Goal: Navigation & Orientation: Find specific page/section

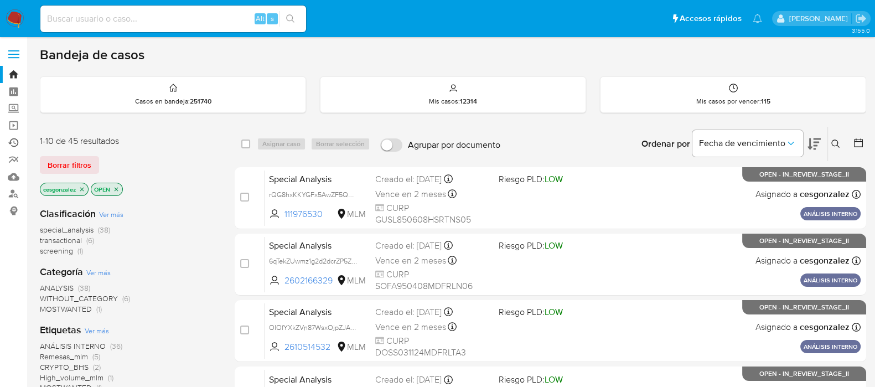
click at [11, 142] on link "Ejecuciones automáticas" at bounding box center [66, 142] width 132 height 17
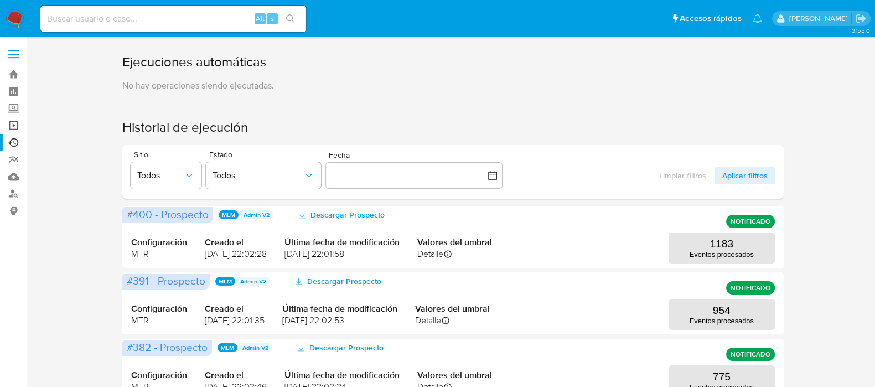
click at [16, 127] on link "Operaciones masivas" at bounding box center [66, 125] width 132 height 17
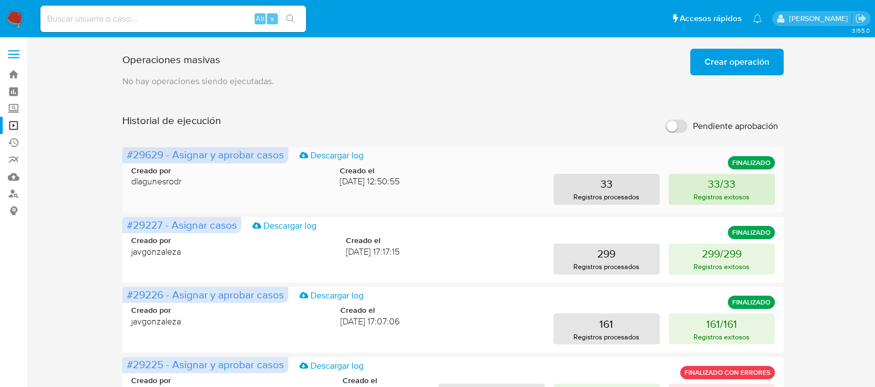
click at [711, 193] on p "Registros exitosos" at bounding box center [721, 196] width 56 height 11
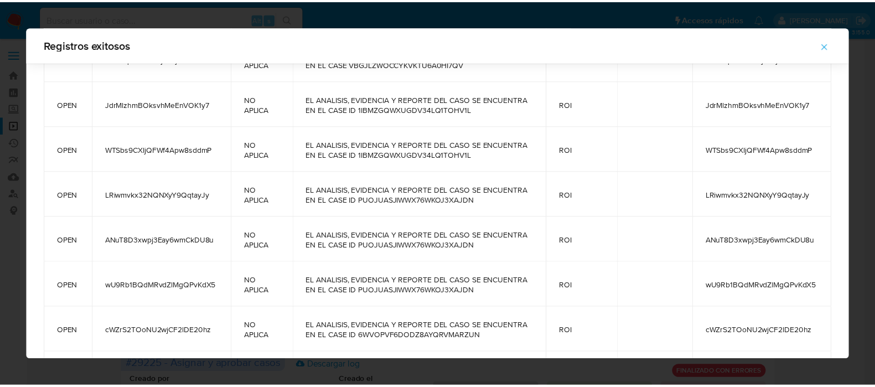
scroll to position [1303, 0]
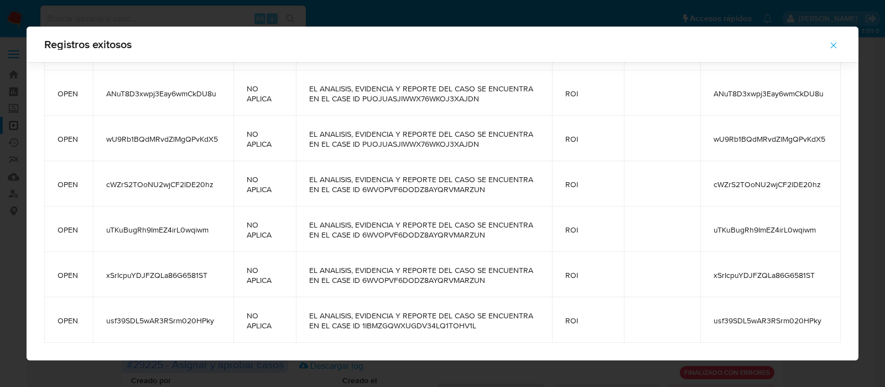
click at [7, 131] on div "Registros exitosos status case_id ticket_jira comment_case status_detail closur…" at bounding box center [442, 193] width 885 height 387
click at [837, 46] on icon "button" at bounding box center [834, 45] width 10 height 10
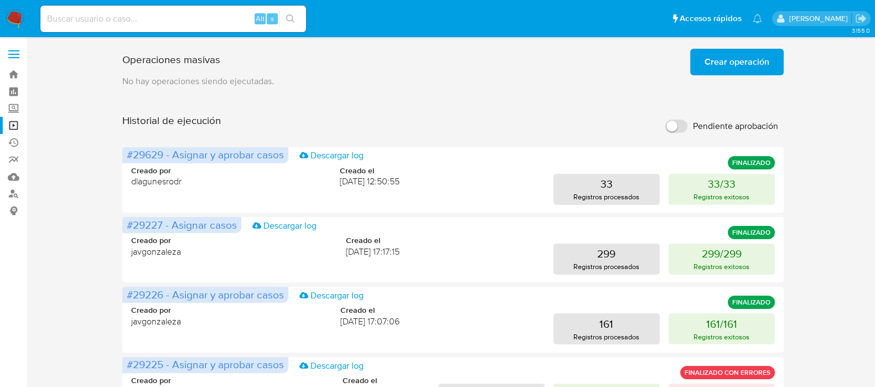
click at [12, 21] on img at bounding box center [15, 18] width 19 height 19
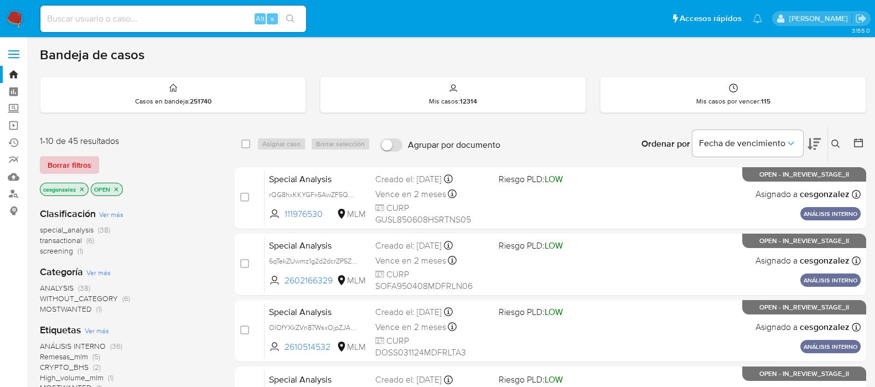
click at [70, 167] on span "Borrar filtros" at bounding box center [70, 164] width 44 height 15
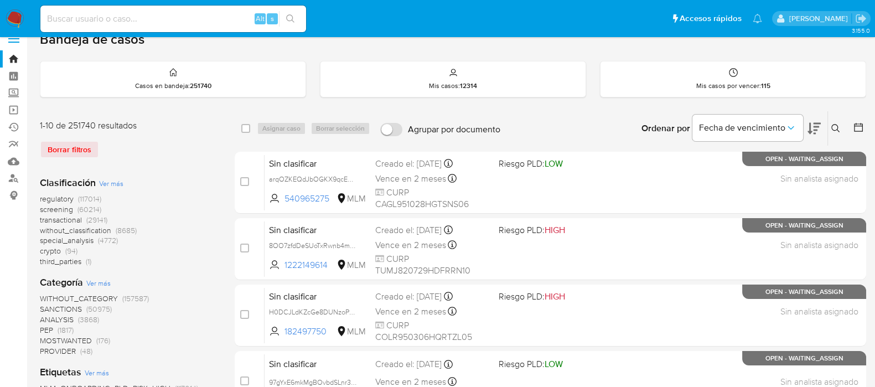
scroll to position [276, 0]
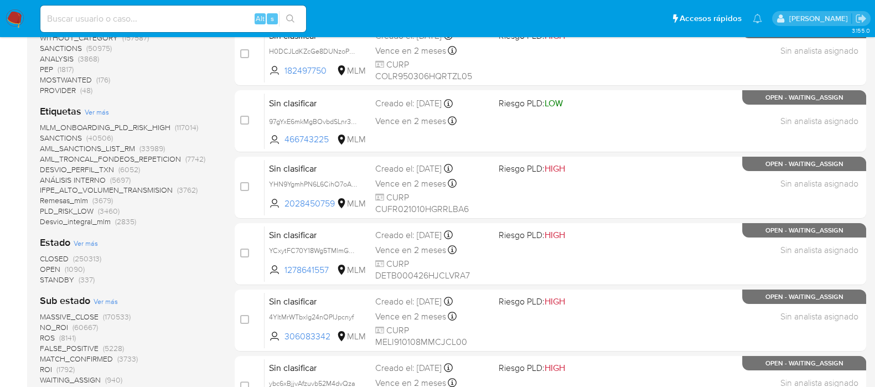
click at [48, 264] on span "OPEN" at bounding box center [50, 268] width 20 height 11
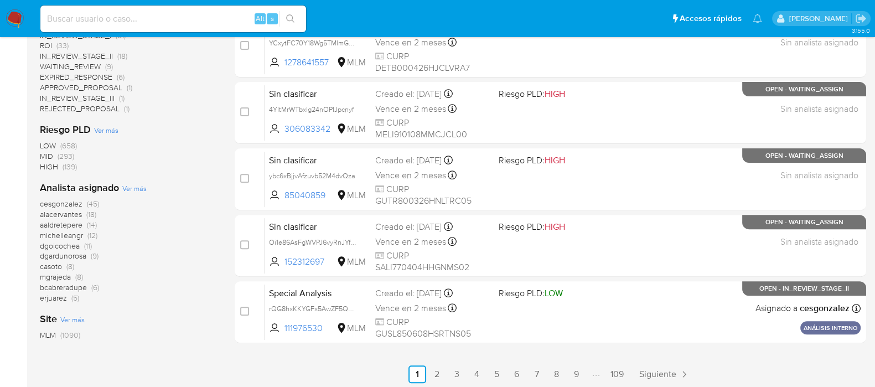
scroll to position [415, 0]
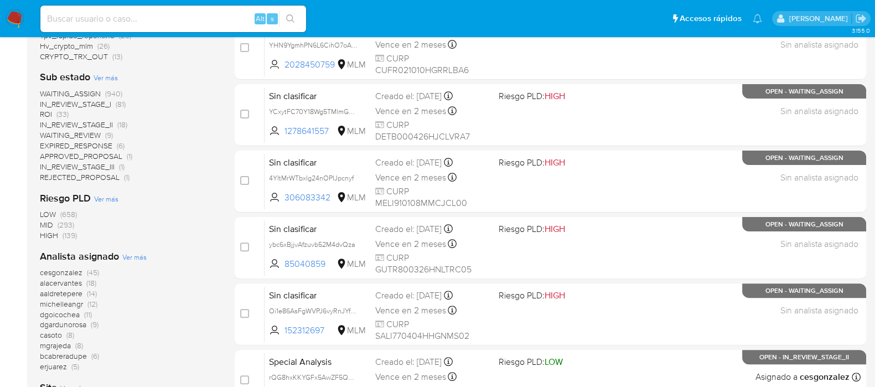
click at [51, 116] on span "ROI" at bounding box center [46, 113] width 12 height 11
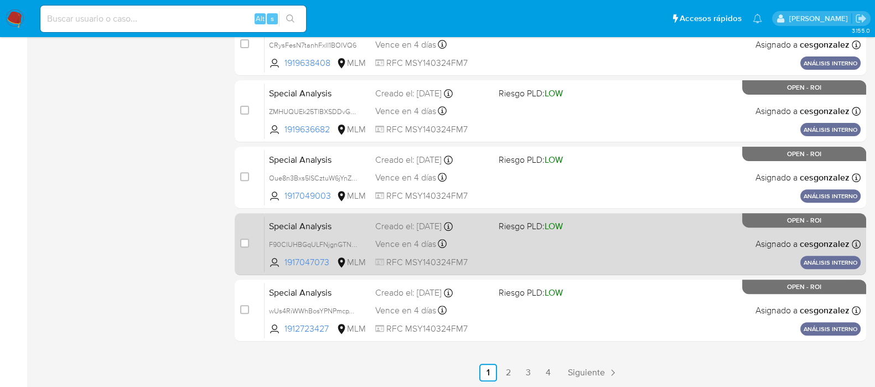
scroll to position [486, 0]
